Goal: Task Accomplishment & Management: Use online tool/utility

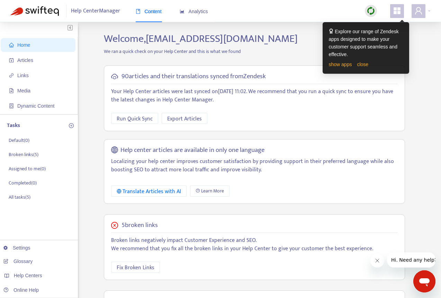
click at [373, 165] on div "Home Articles Links Media Dynamic Content Tasks Default ( 0 ) Broken links ( 5 …" at bounding box center [220, 229] width 441 height 415
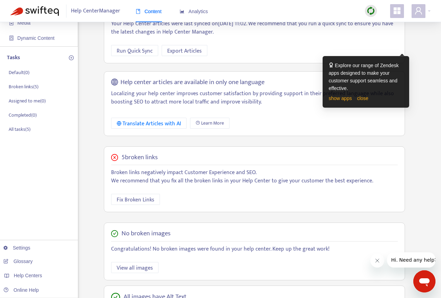
scroll to position [104, 0]
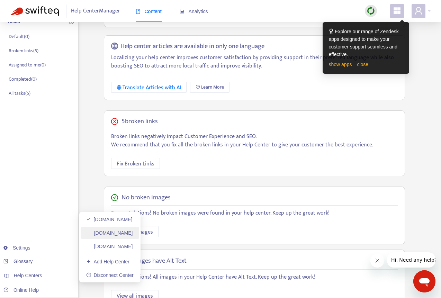
click at [131, 199] on link "amway-jpn-kb.zendesk.com" at bounding box center [109, 233] width 47 height 6
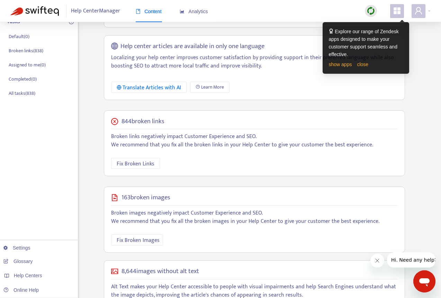
drag, startPoint x: 438, startPoint y: 151, endPoint x: 443, endPoint y: 149, distance: 5.1
click at [373, 151] on div "Home Articles Links Media Dynamic Content Tasks Default ( 0 ) Broken links ( 83…" at bounding box center [220, 127] width 441 height 418
click at [306, 74] on div "Help center articles are available in only one language Localizing your help ce…" at bounding box center [254, 67] width 301 height 65
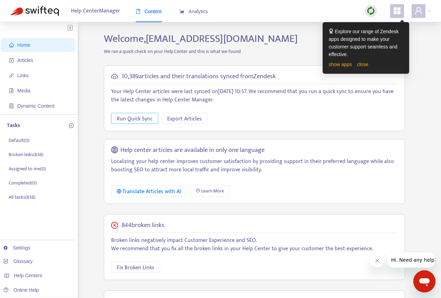
click at [132, 122] on span "Run Quick Sync" at bounding box center [135, 119] width 36 height 9
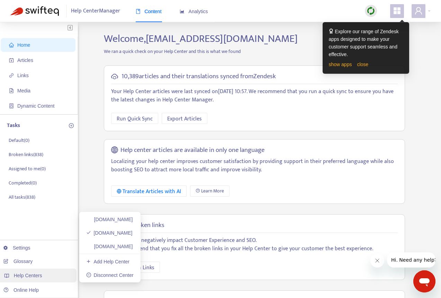
click at [29, 275] on span "Help Centers" at bounding box center [28, 276] width 28 height 6
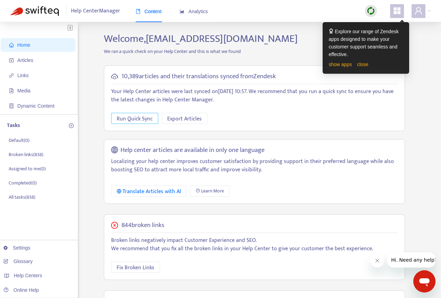
click at [129, 118] on span "Run Quick Sync" at bounding box center [135, 119] width 36 height 9
